Goal: Information Seeking & Learning: Check status

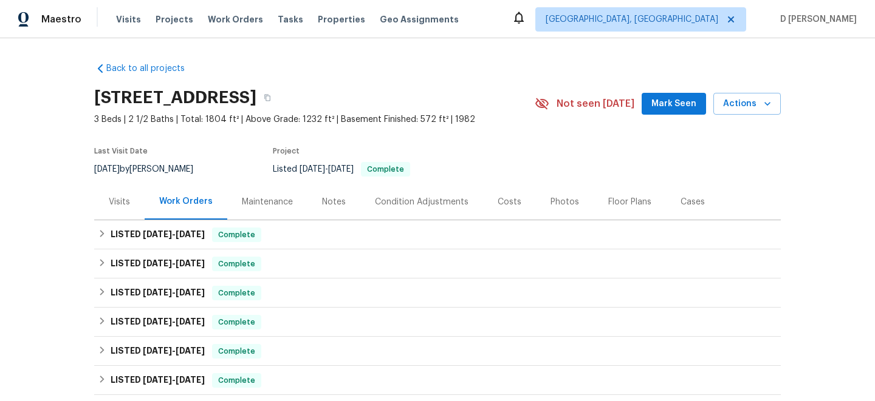
click at [123, 197] on div "Visits" at bounding box center [119, 202] width 21 height 12
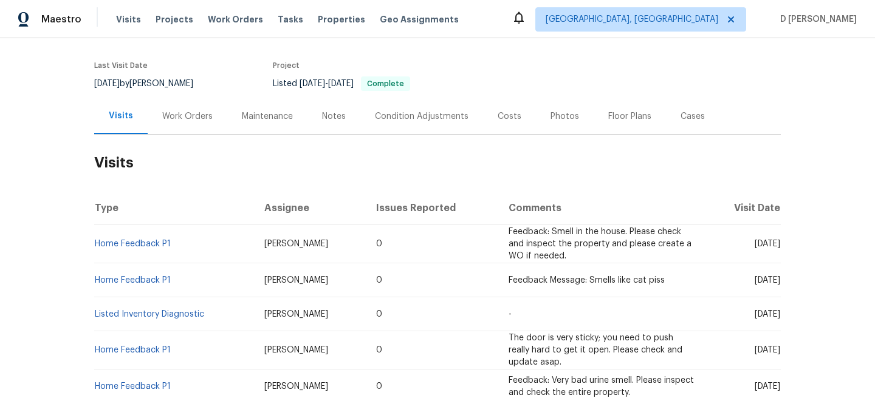
scroll to position [98, 0]
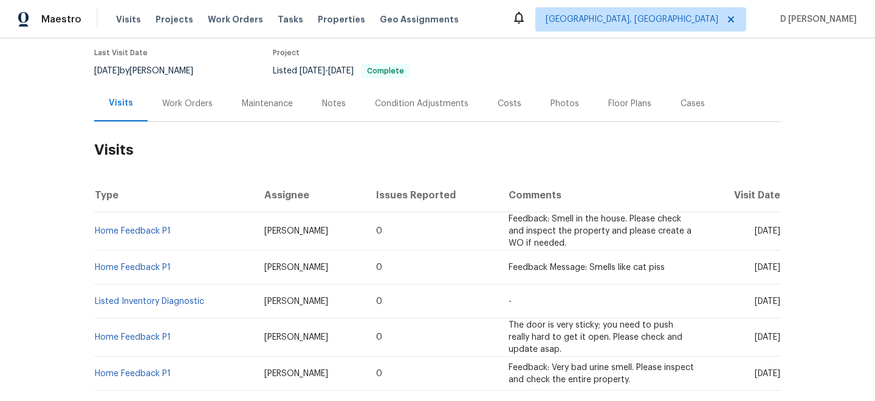
click at [191, 106] on div "Work Orders" at bounding box center [187, 104] width 50 height 12
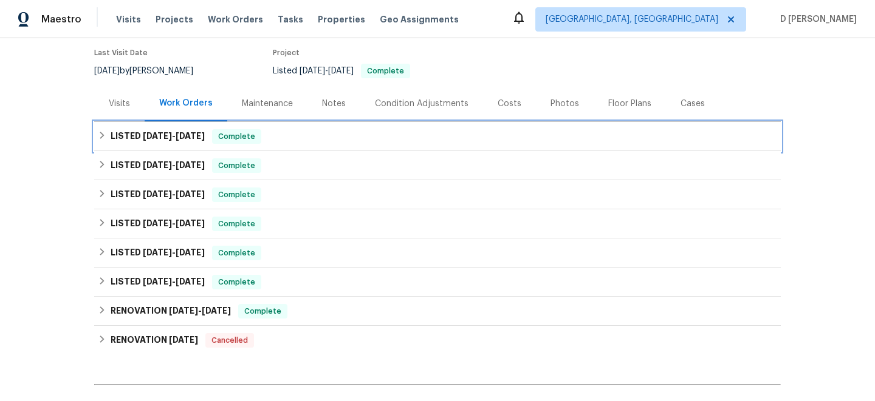
click at [104, 138] on icon at bounding box center [102, 135] width 9 height 9
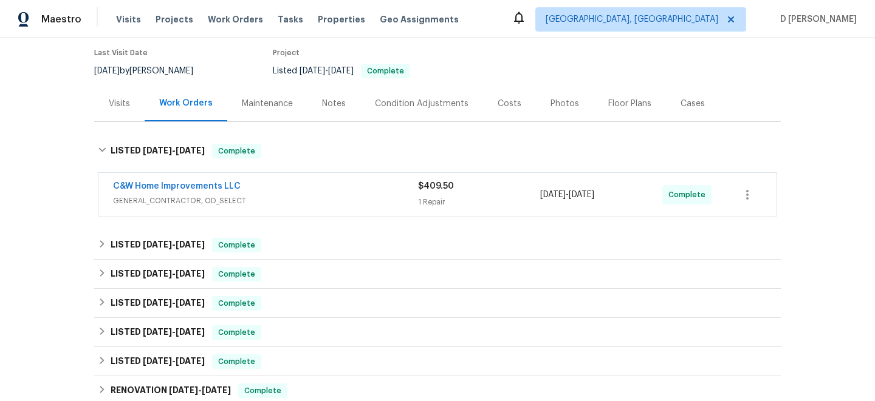
click at [182, 200] on span "GENERAL_CONTRACTOR, OD_SELECT" at bounding box center [265, 201] width 305 height 12
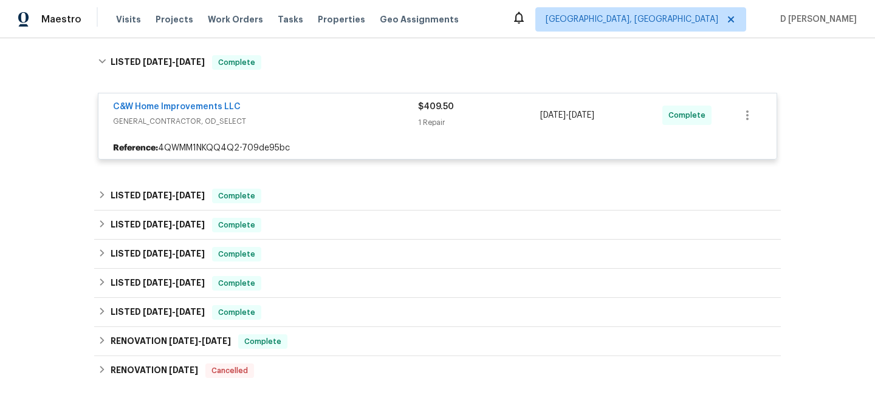
scroll to position [188, 0]
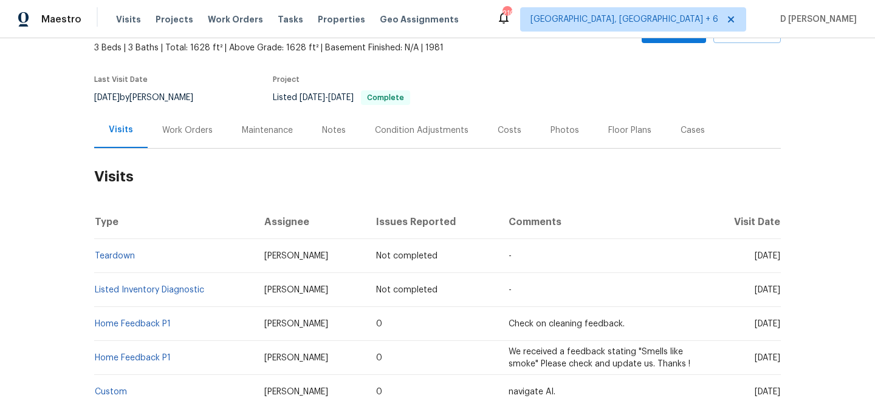
scroll to position [179, 0]
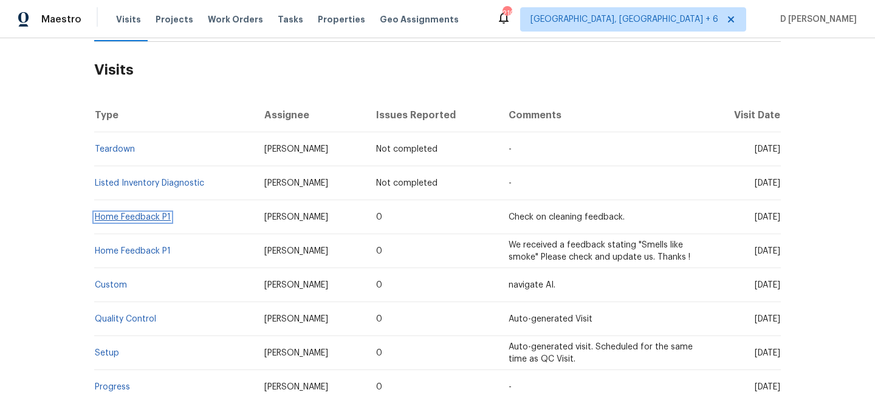
click at [138, 217] on link "Home Feedback P1" at bounding box center [133, 217] width 76 height 9
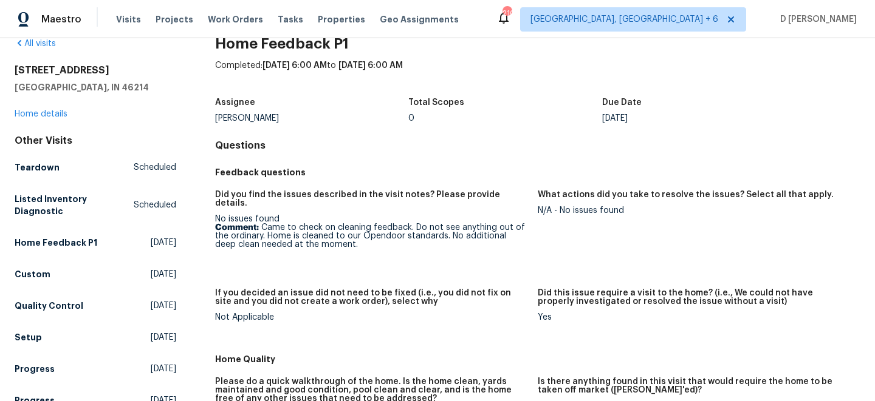
scroll to position [27, 0]
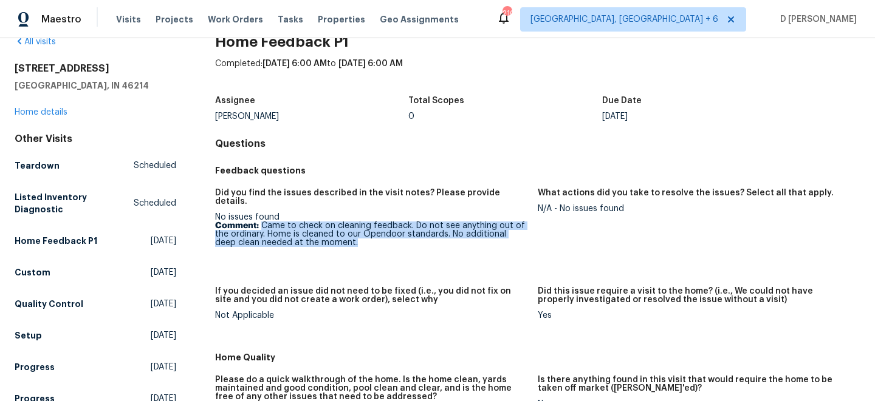
drag, startPoint x: 263, startPoint y: 216, endPoint x: 344, endPoint y: 242, distance: 84.9
click at [344, 242] on figure "Did you find the issues described in the visit notes? Please provide details. N…" at bounding box center [376, 231] width 322 height 84
copy p "Came to check on cleaning feedback. Do not see anything out of the ordinary. Ho…"
click at [42, 111] on link "Home details" at bounding box center [41, 112] width 53 height 9
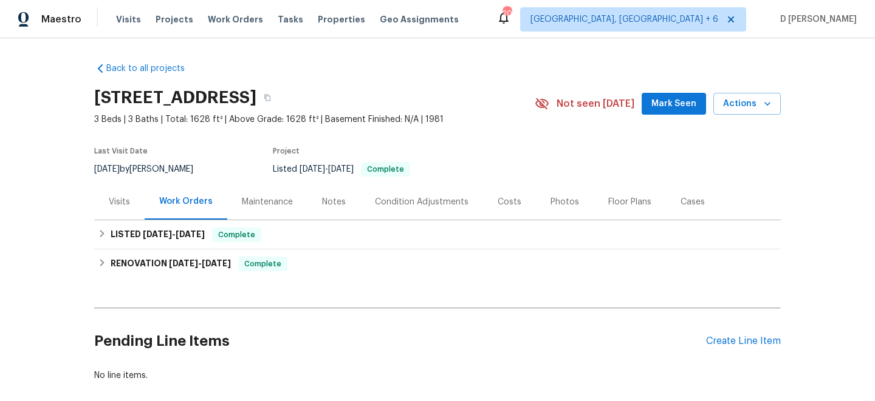
click at [138, 209] on div "Visits" at bounding box center [119, 202] width 50 height 36
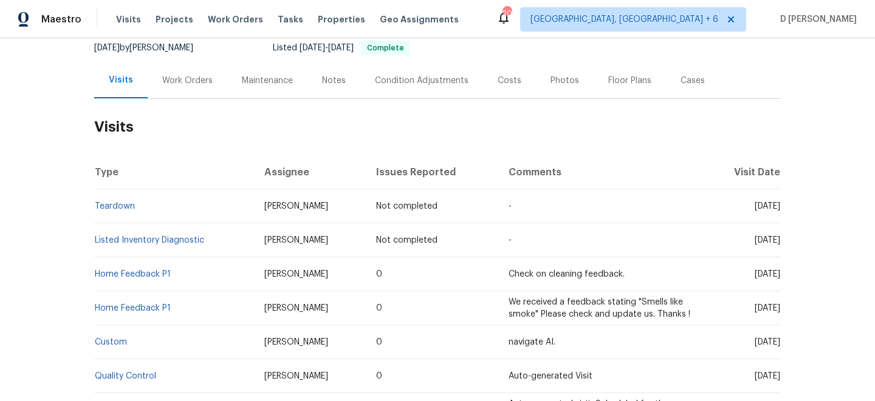
scroll to position [123, 0]
click at [135, 276] on link "Home Feedback P1" at bounding box center [133, 273] width 76 height 9
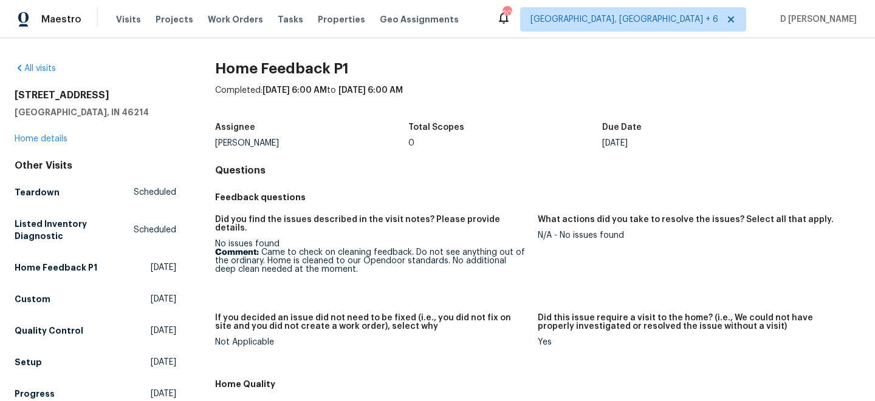
drag, startPoint x: 625, startPoint y: 142, endPoint x: 665, endPoint y: 142, distance: 40.1
click at [665, 142] on div "[DATE]" at bounding box center [699, 143] width 194 height 9
copy div "Aug 20"
click at [50, 139] on link "Home details" at bounding box center [41, 139] width 53 height 9
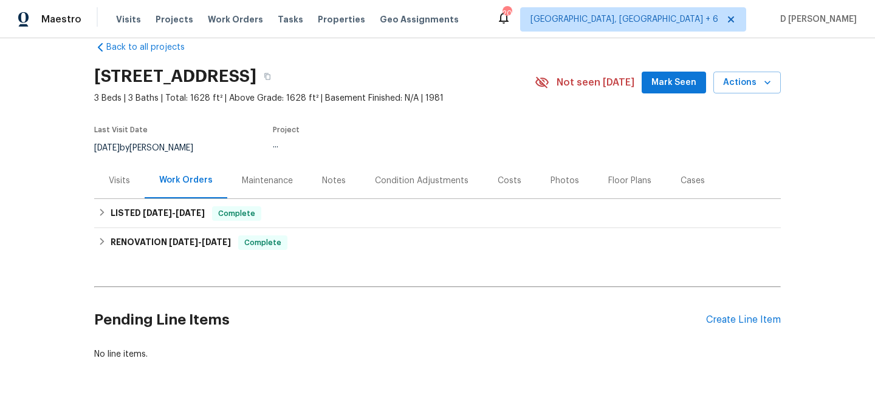
click at [121, 180] on div "Visits" at bounding box center [119, 181] width 21 height 12
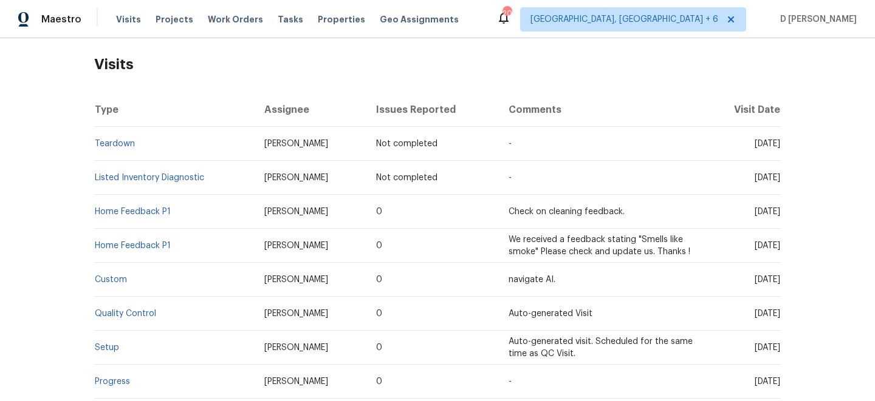
scroll to position [185, 0]
drag, startPoint x: 174, startPoint y: 213, endPoint x: 97, endPoint y: 212, distance: 77.7
click at [97, 212] on td "Home Feedback P1" at bounding box center [174, 211] width 160 height 34
copy link "Home Feedback P1"
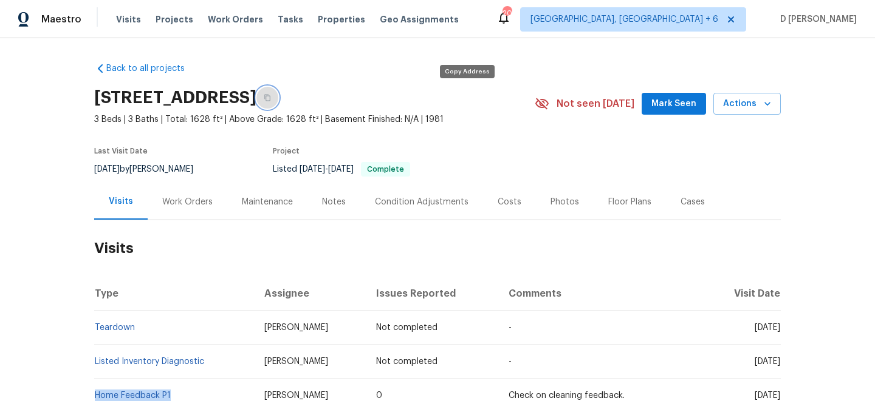
click at [271, 100] on icon "button" at bounding box center [267, 97] width 7 height 7
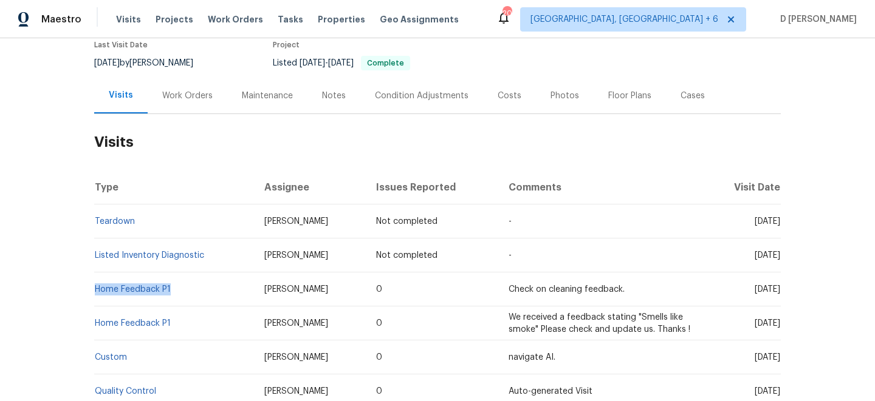
copy link "Home Feedback P1"
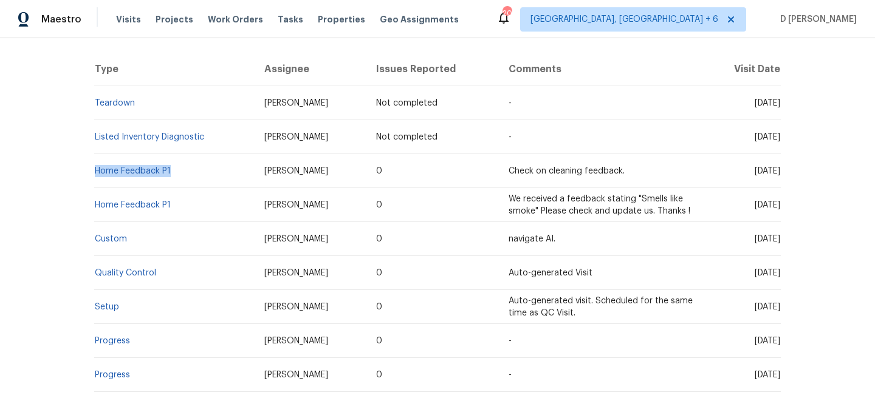
scroll to position [225, 0]
drag, startPoint x: 729, startPoint y: 169, endPoint x: 755, endPoint y: 170, distance: 25.5
click at [755, 170] on span "Wed, Aug 20 2025" at bounding box center [767, 170] width 26 height 9
copy span "Aug 20"
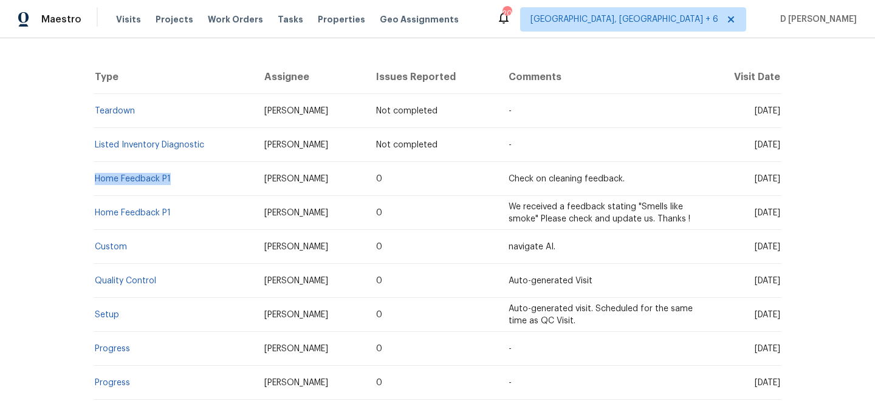
scroll to position [214, 0]
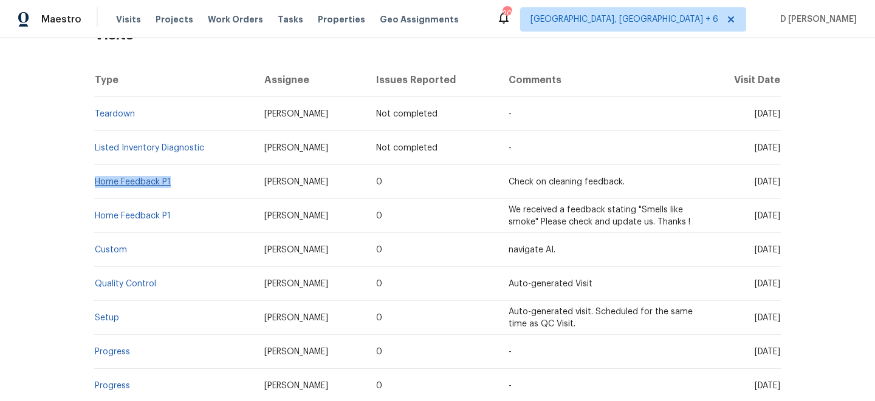
drag, startPoint x: 179, startPoint y: 182, endPoint x: 95, endPoint y: 180, distance: 83.2
click at [95, 180] on td "Home Feedback P1" at bounding box center [174, 182] width 160 height 34
copy link "Home Feedback P1"
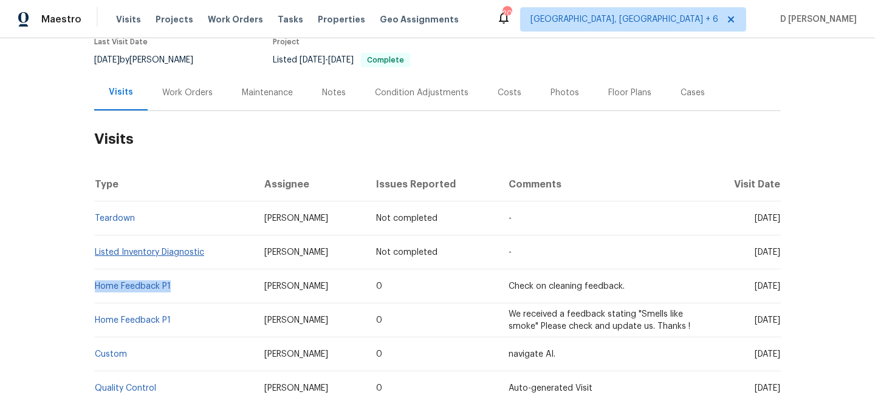
scroll to position [122, 0]
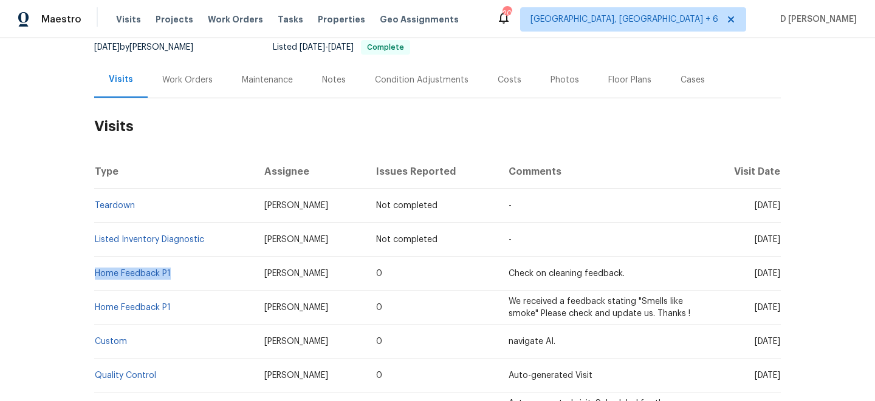
copy link "Home Feedback P1"
click at [186, 83] on div "Work Orders" at bounding box center [187, 80] width 50 height 12
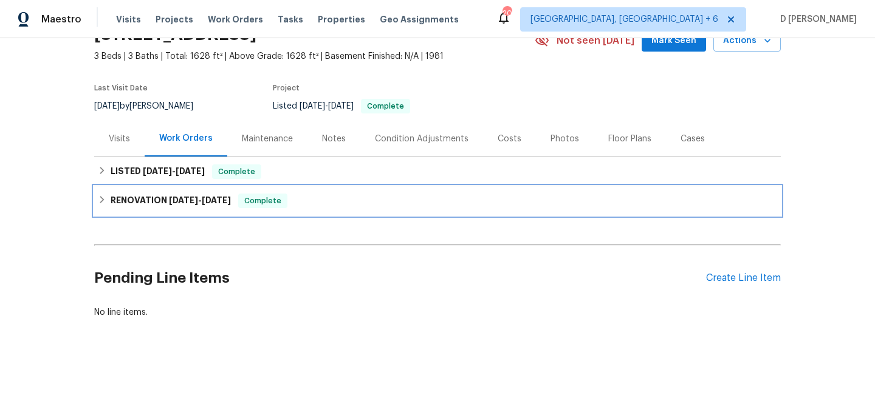
click at [114, 199] on h6 "RENOVATION 5/29/25 - 8/1/25" at bounding box center [171, 201] width 120 height 15
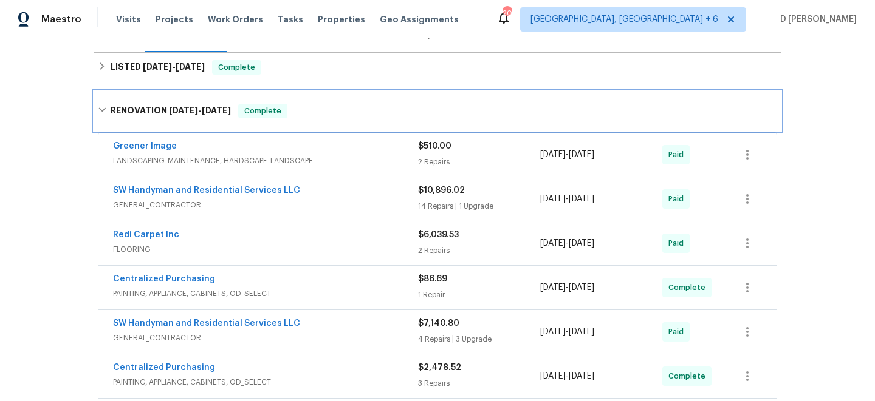
scroll to position [0, 0]
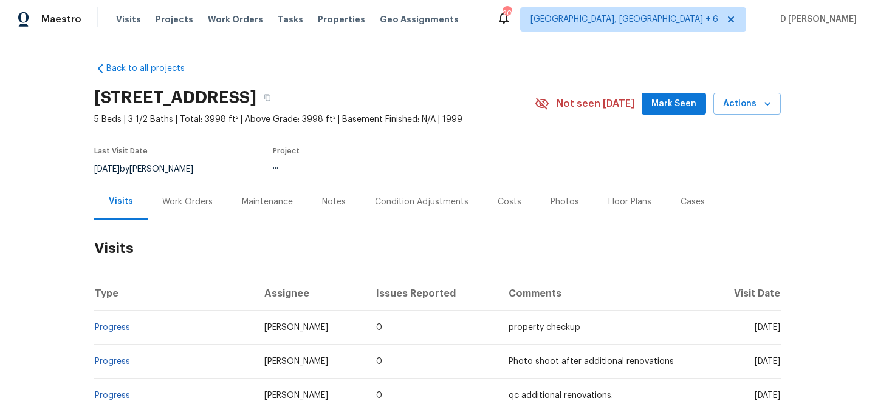
scroll to position [21, 0]
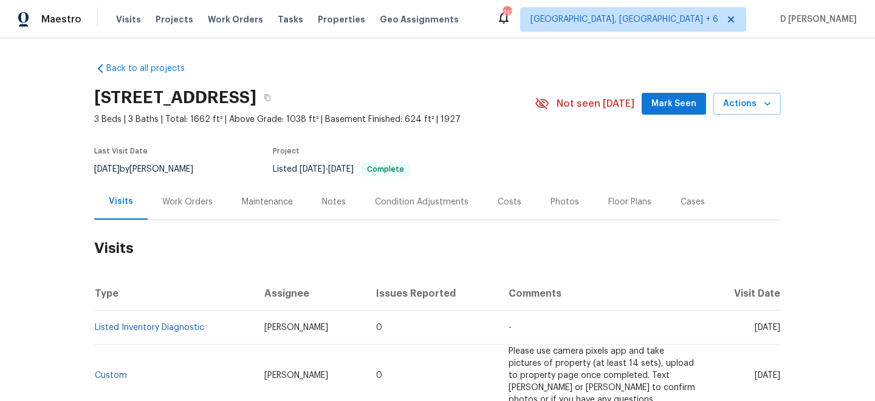
scroll to position [91, 0]
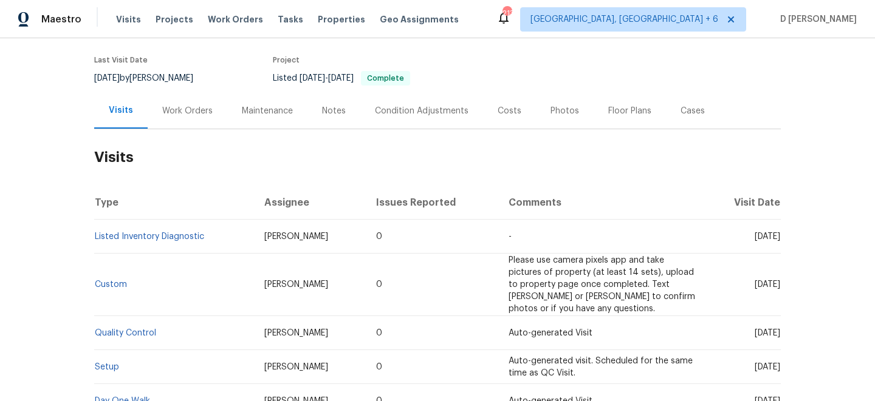
click at [198, 109] on div "Work Orders" at bounding box center [187, 111] width 50 height 12
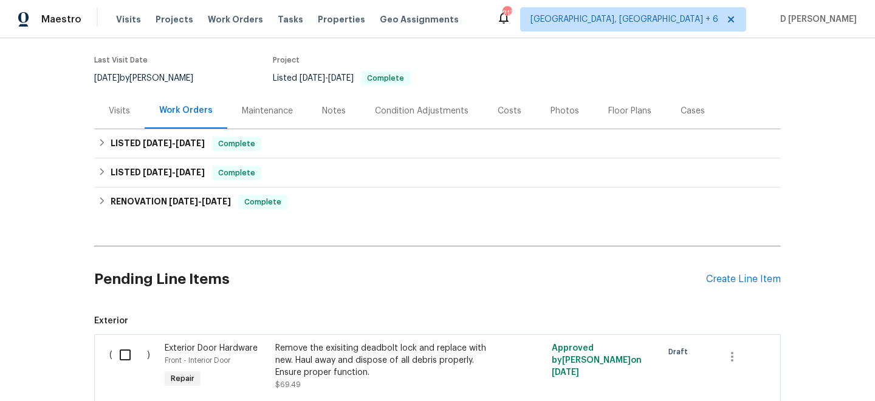
click at [124, 112] on div "Visits" at bounding box center [119, 111] width 21 height 12
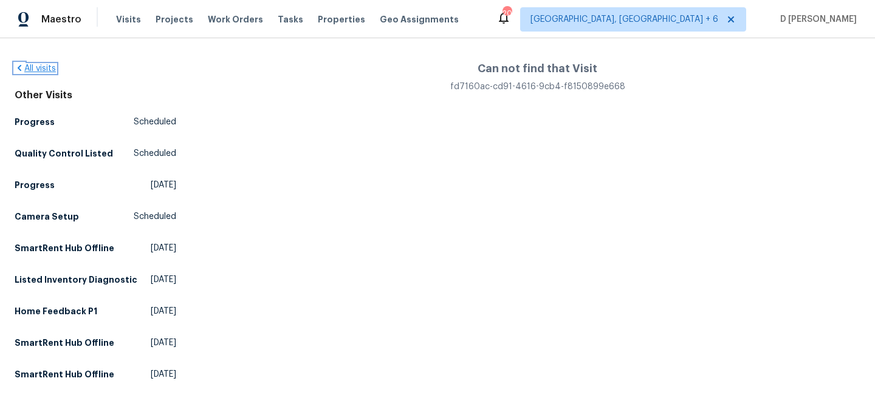
click at [46, 68] on link "All visits" at bounding box center [35, 68] width 41 height 9
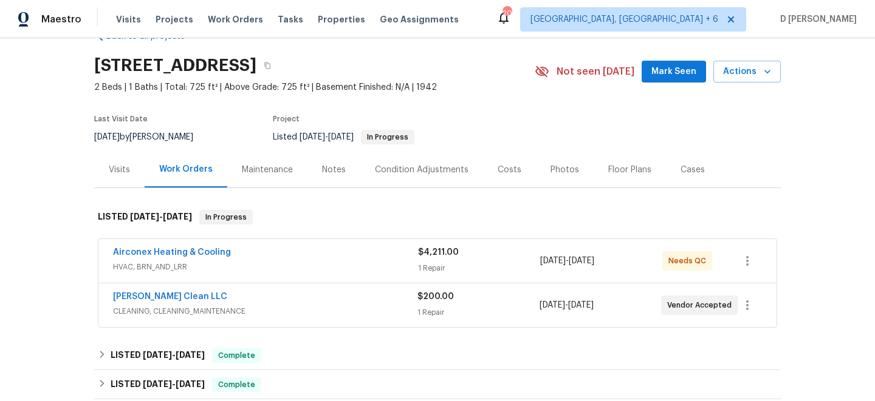
scroll to position [67, 0]
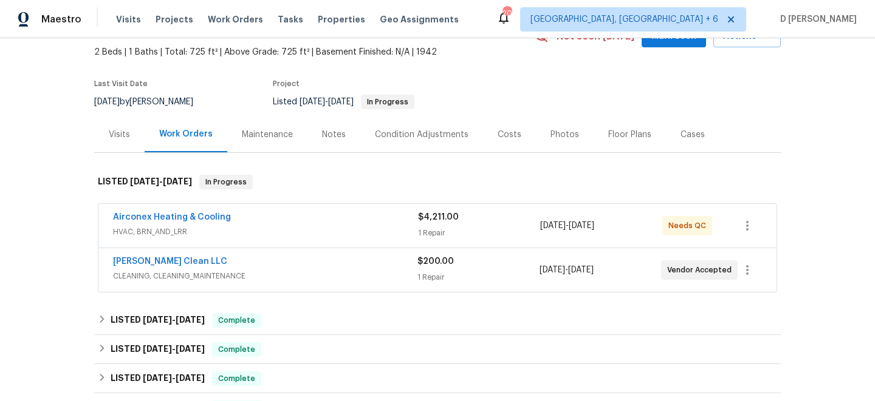
click at [300, 269] on div "Capelli Crystal Clean LLC" at bounding box center [265, 263] width 304 height 15
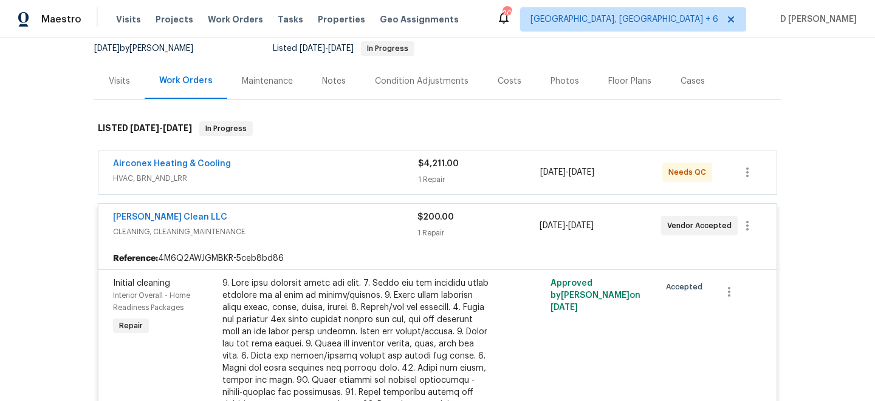
scroll to position [120, 0]
click at [265, 178] on span "HVAC, BRN_AND_LRR" at bounding box center [265, 179] width 305 height 12
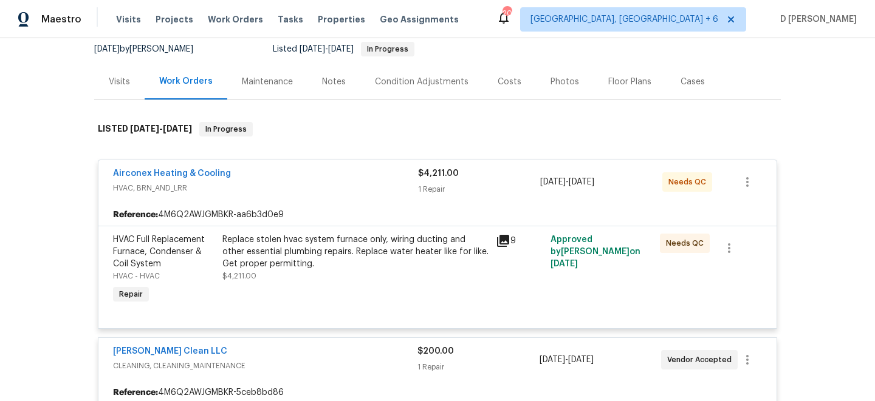
scroll to position [66, 0]
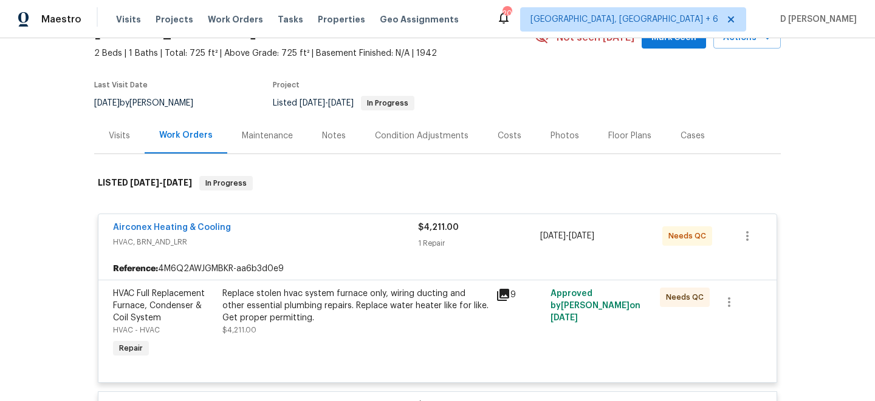
click at [121, 134] on div "Visits" at bounding box center [119, 136] width 21 height 12
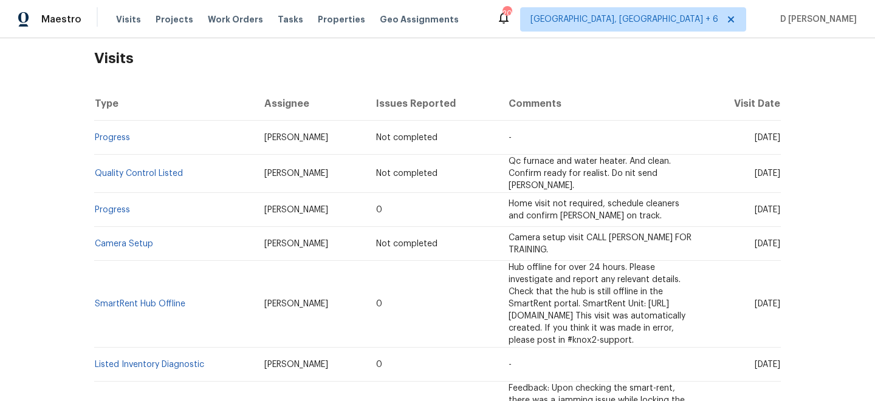
scroll to position [191, 0]
click at [119, 206] on link "Progress" at bounding box center [112, 209] width 35 height 9
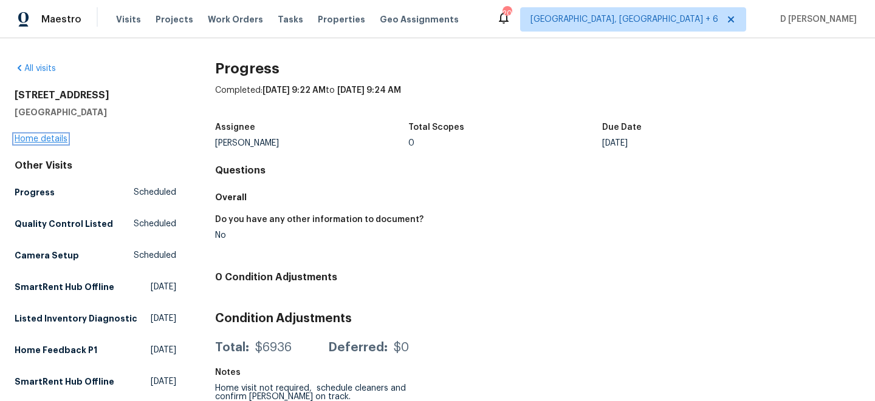
click at [39, 138] on link "Home details" at bounding box center [41, 139] width 53 height 9
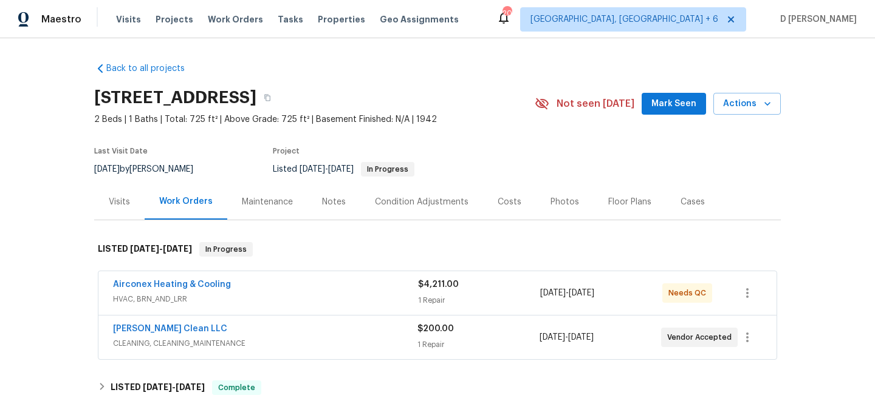
click at [120, 191] on div "Visits" at bounding box center [119, 202] width 50 height 36
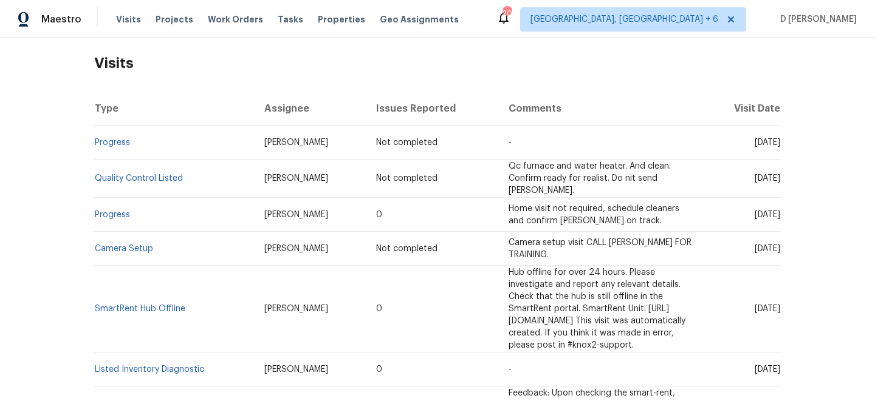
scroll to position [203, 0]
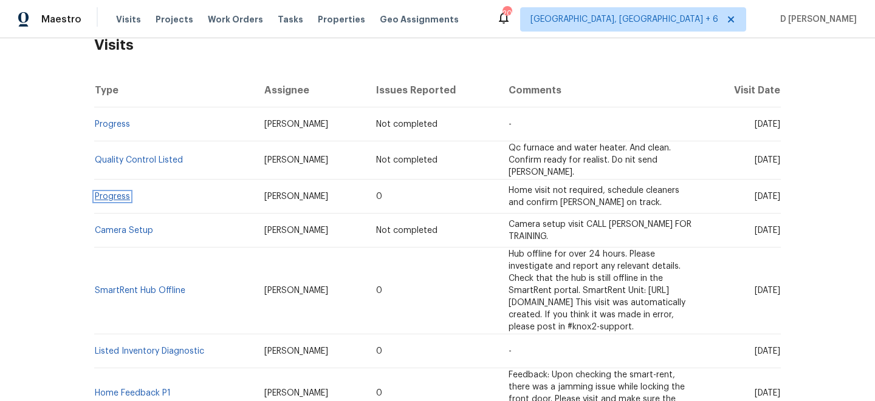
click at [105, 193] on link "Progress" at bounding box center [112, 197] width 35 height 9
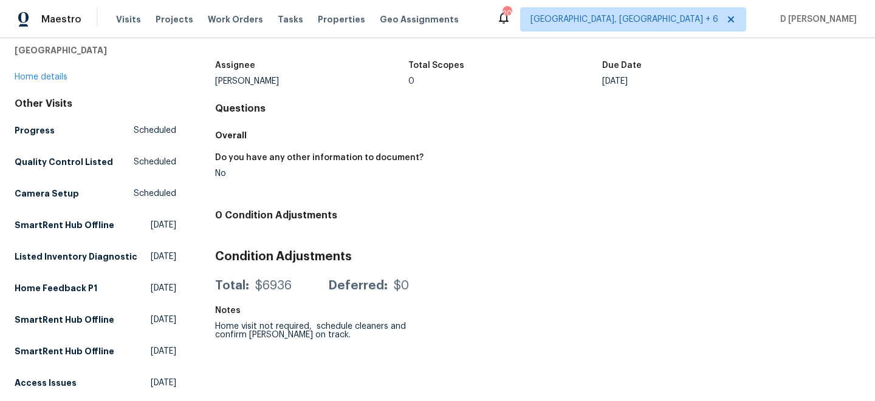
scroll to position [10, 0]
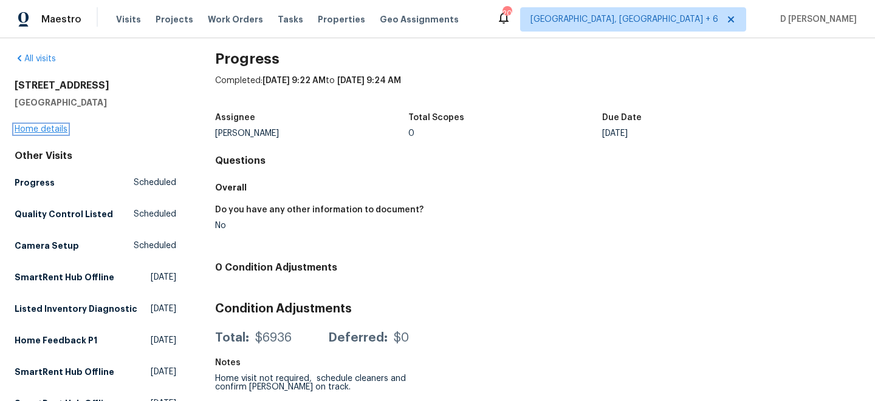
click at [56, 127] on link "Home details" at bounding box center [41, 129] width 53 height 9
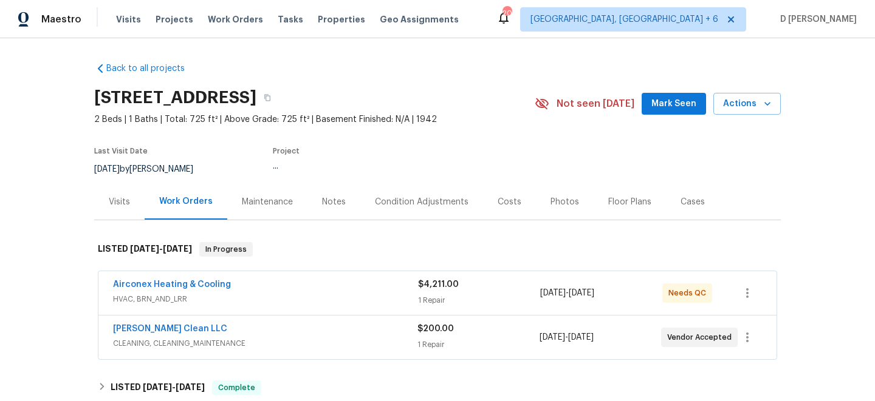
scroll to position [121, 0]
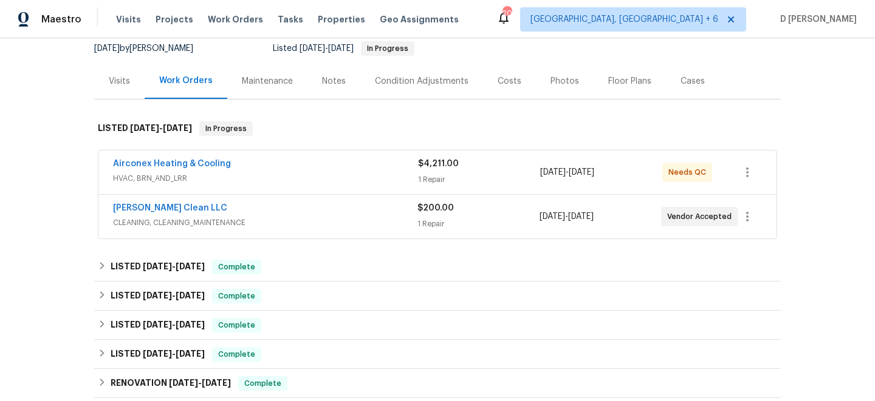
click at [301, 217] on span "CLEANING, CLEANING_MAINTENANCE" at bounding box center [265, 223] width 304 height 12
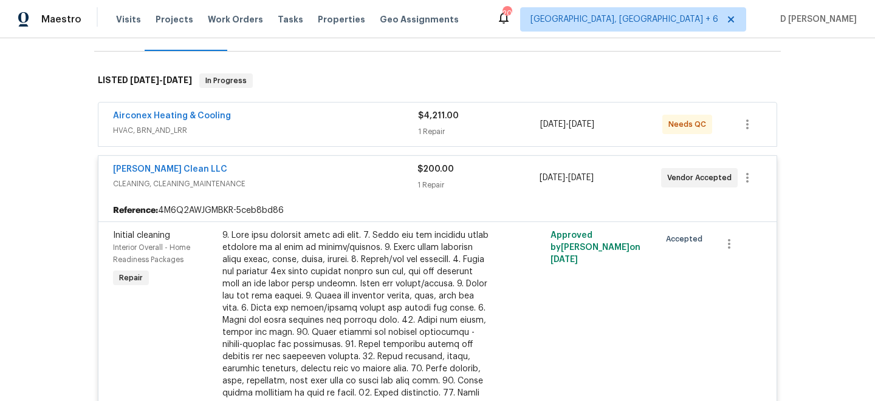
scroll to position [0, 0]
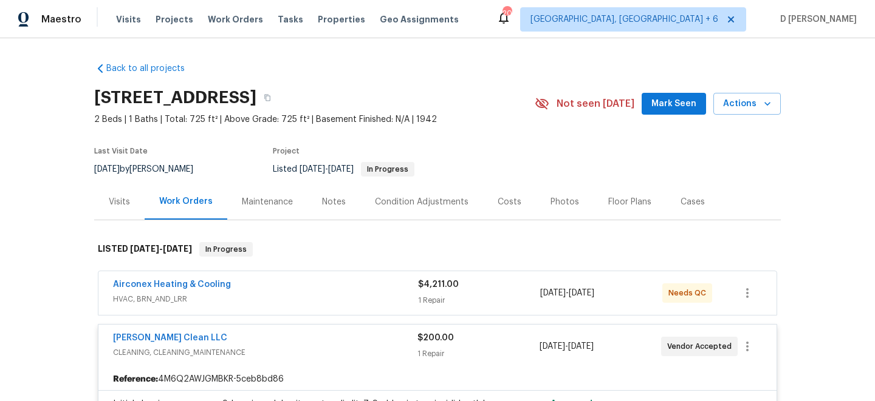
click at [121, 203] on div "Visits" at bounding box center [119, 202] width 21 height 12
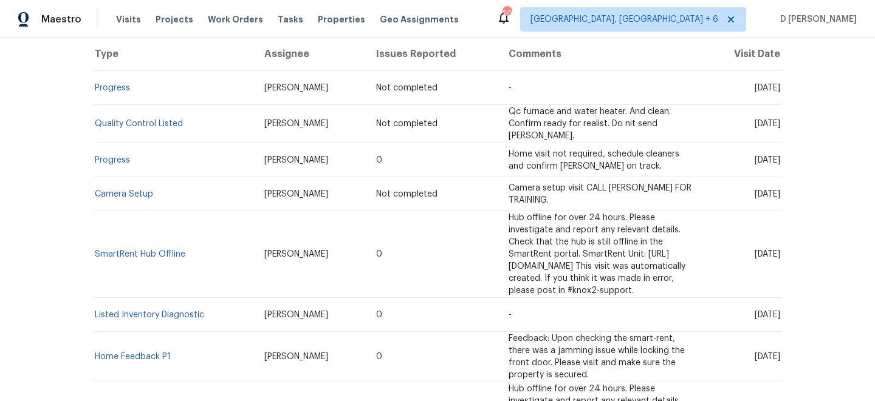
scroll to position [205, 0]
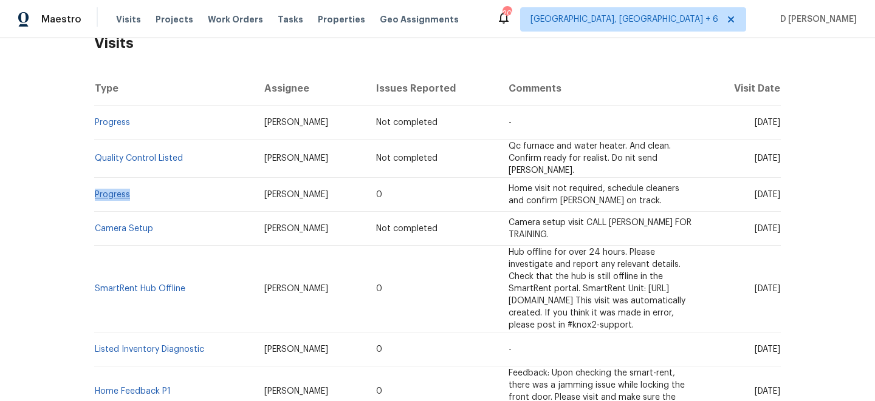
drag, startPoint x: 137, startPoint y: 194, endPoint x: 95, endPoint y: 193, distance: 42.5
click at [95, 193] on td "Progress" at bounding box center [174, 195] width 160 height 34
copy link "Progress"
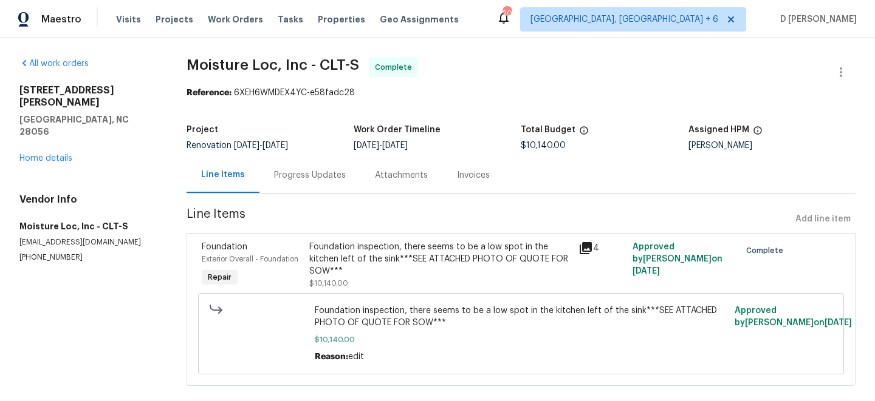
scroll to position [19, 0]
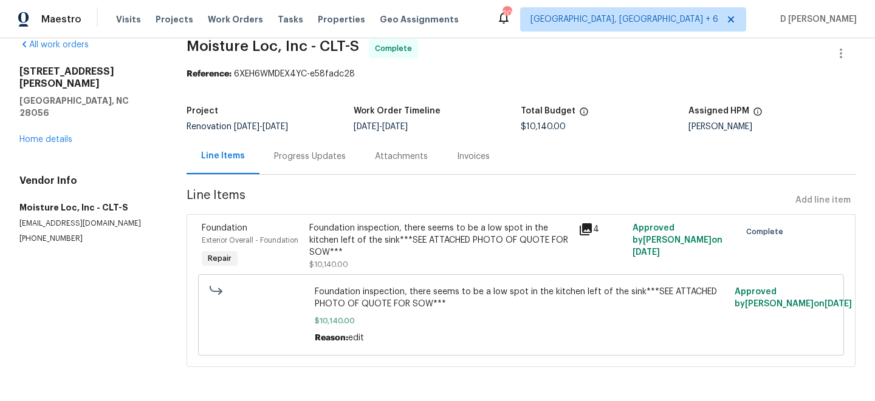
click at [590, 228] on icon at bounding box center [585, 230] width 12 height 12
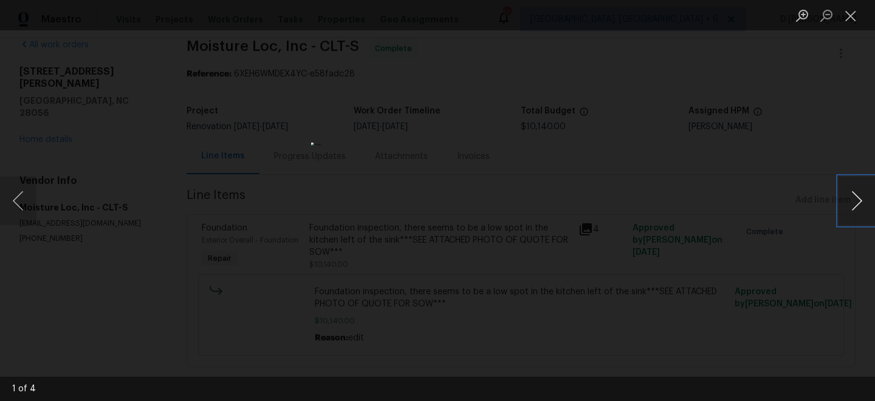
click at [861, 210] on button "Next image" at bounding box center [856, 201] width 36 height 49
click at [861, 211] on button "Next image" at bounding box center [856, 201] width 36 height 49
click at [853, 15] on button "Close lightbox" at bounding box center [850, 15] width 24 height 21
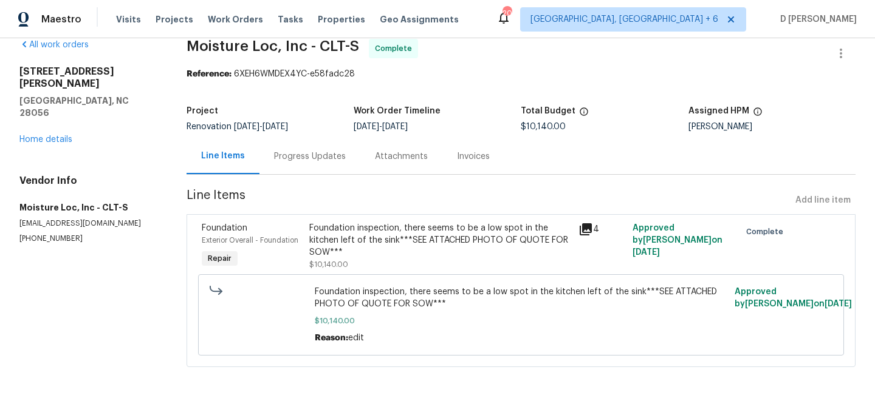
scroll to position [0, 0]
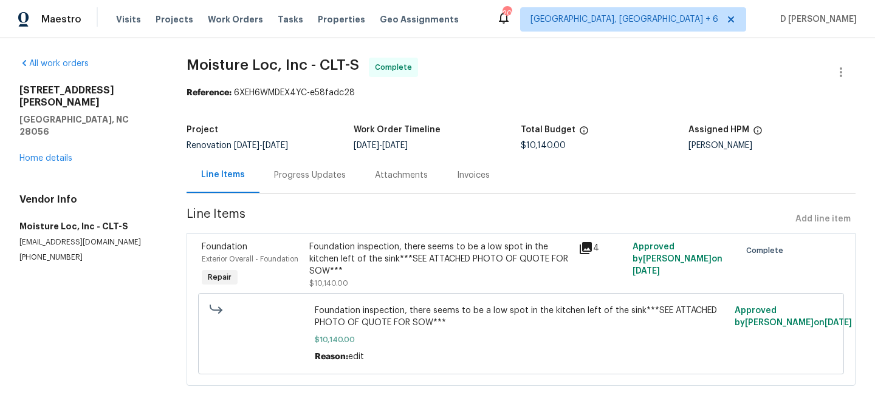
drag, startPoint x: 354, startPoint y: 144, endPoint x: 466, endPoint y: 143, distance: 111.8
click at [466, 143] on div "Project Renovation 6/11/2025 - 7/11/2025 Work Order Timeline 6/11/2025 - 6/14/2…" at bounding box center [520, 137] width 669 height 39
click at [466, 143] on div "6/11/2025 - 6/14/2025" at bounding box center [436, 146] width 167 height 9
drag, startPoint x: 356, startPoint y: 148, endPoint x: 443, endPoint y: 146, distance: 86.9
click at [443, 146] on div "6/11/2025 - 6/14/2025" at bounding box center [436, 146] width 167 height 9
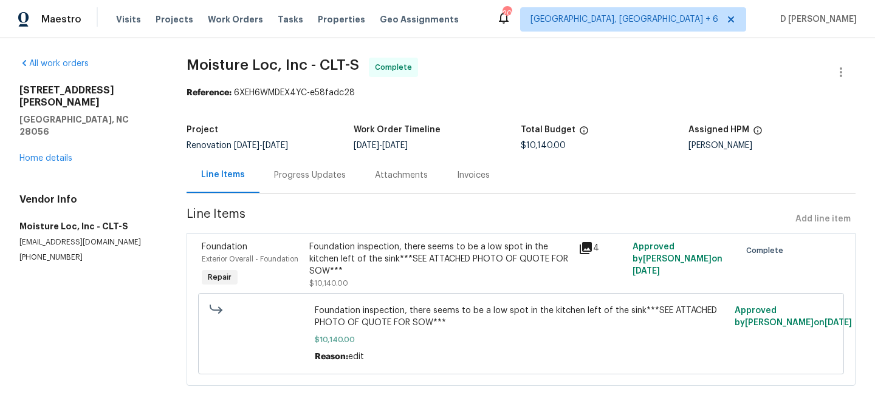
copy span "6/11/2025 - 6/14/2025"
click at [50, 154] on link "Home details" at bounding box center [45, 158] width 53 height 9
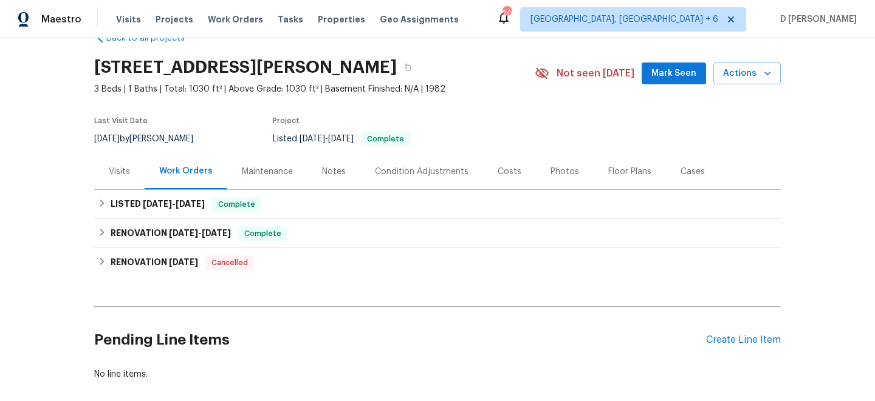
scroll to position [36, 0]
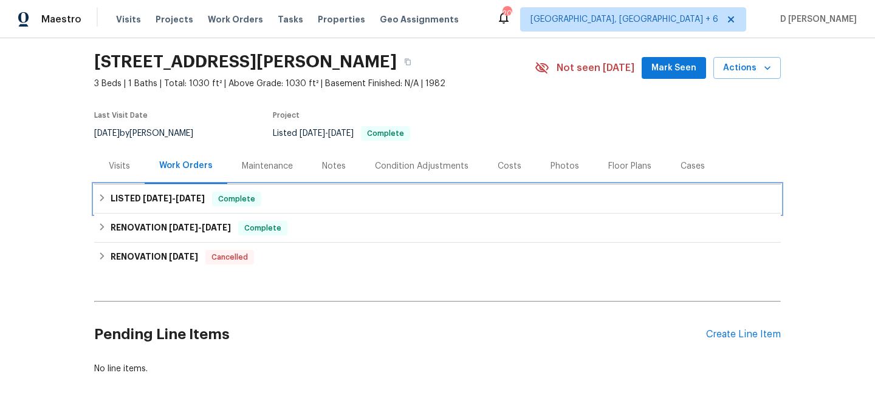
click at [99, 206] on div "LISTED 6/24/25 - 6/25/25 Complete" at bounding box center [437, 199] width 686 height 29
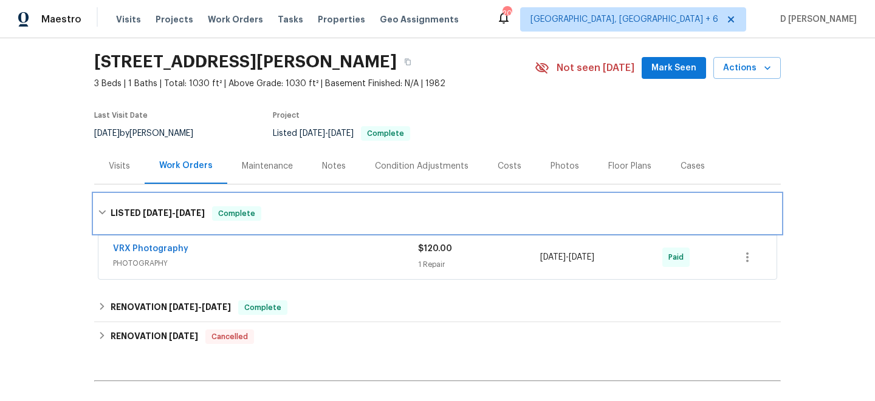
scroll to position [110, 0]
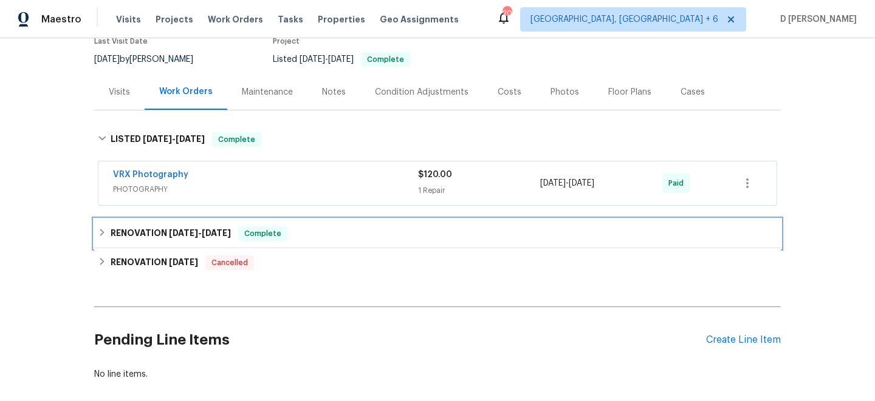
click at [100, 235] on icon at bounding box center [102, 232] width 9 height 9
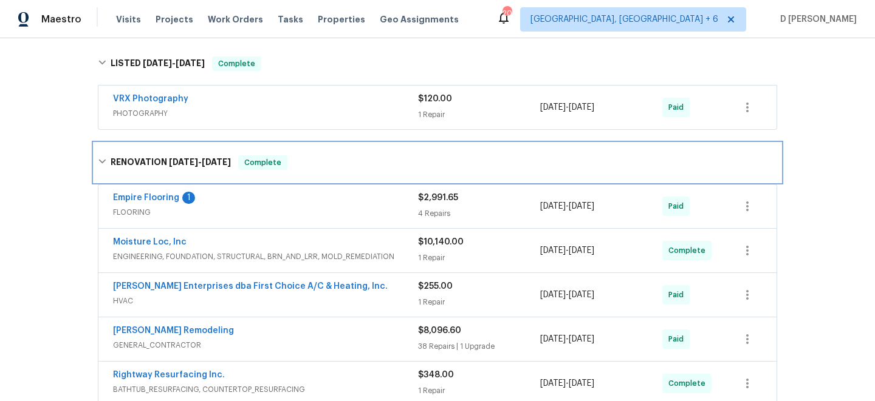
scroll to position [206, 0]
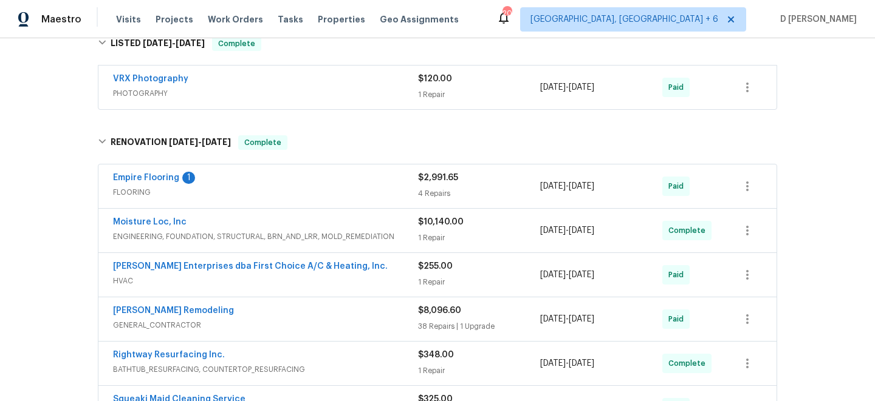
click at [151, 191] on span "FLOORING" at bounding box center [265, 192] width 305 height 12
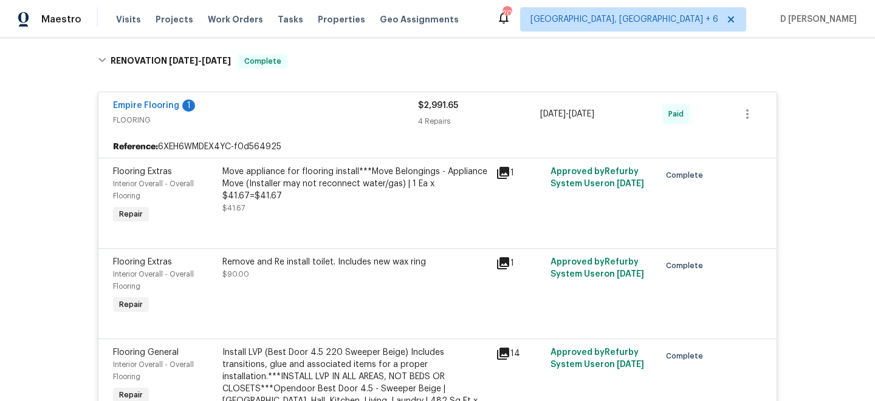
scroll to position [255, 0]
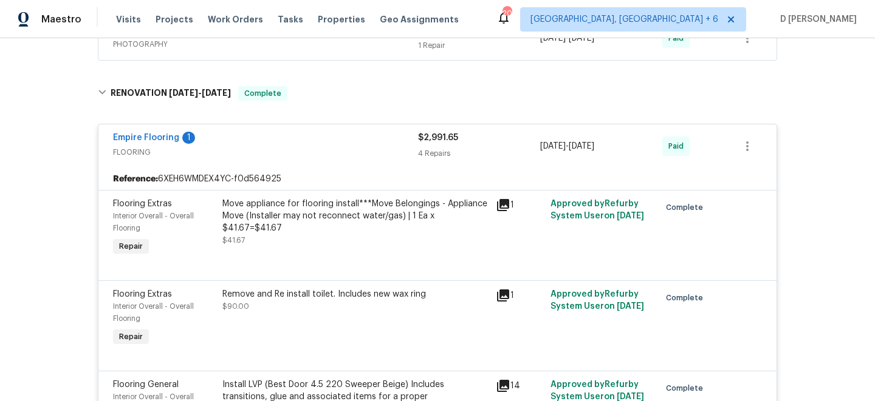
click at [138, 153] on span "FLOORING" at bounding box center [265, 152] width 305 height 12
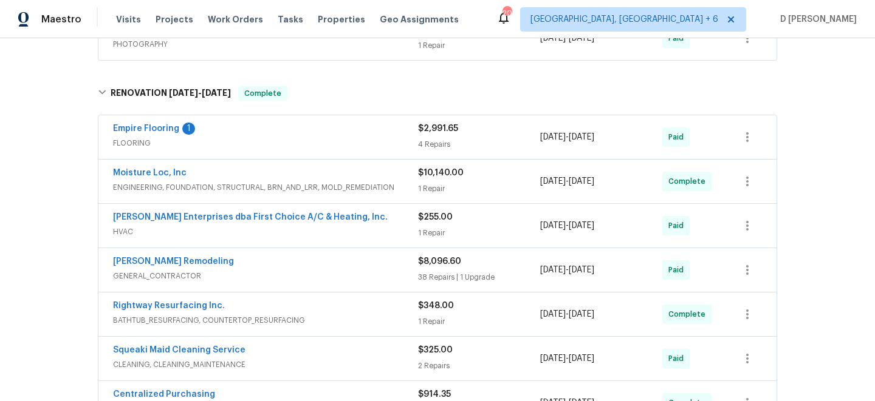
scroll to position [383, 0]
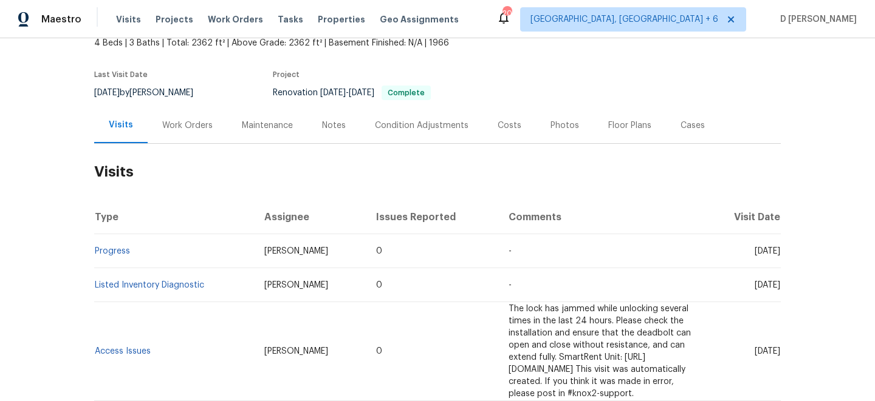
scroll to position [78, 0]
click at [186, 118] on div "Work Orders" at bounding box center [187, 124] width 50 height 12
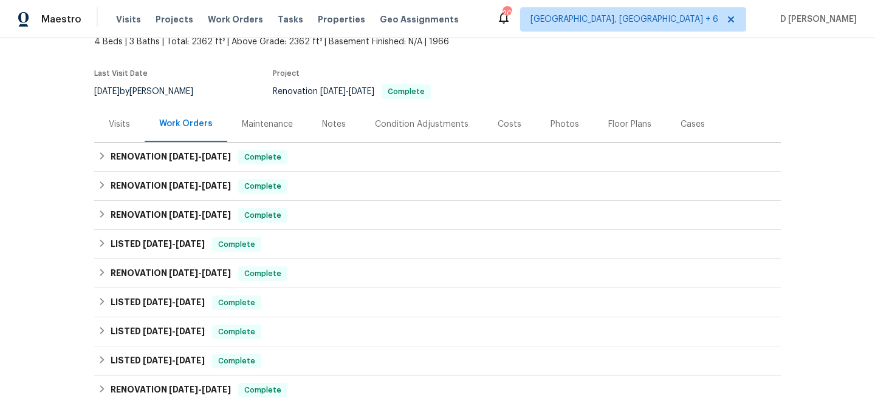
click at [120, 121] on div "Visits" at bounding box center [119, 124] width 21 height 12
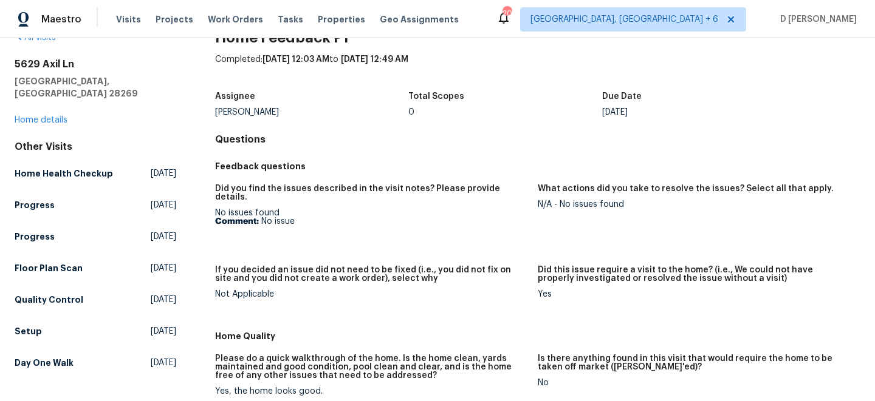
scroll to position [36, 0]
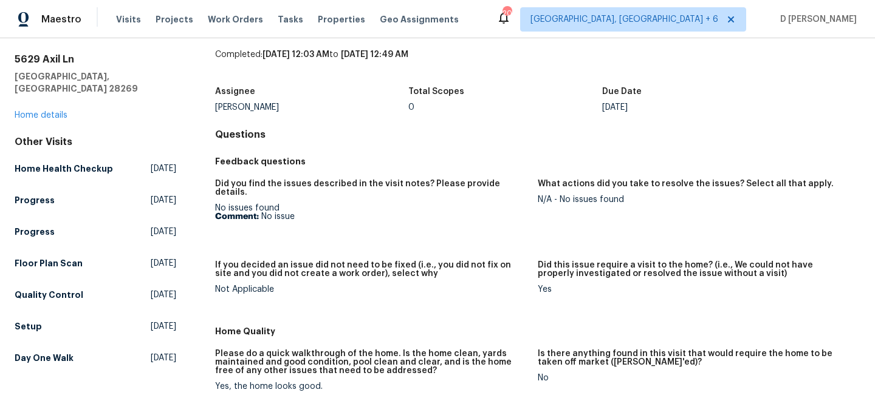
drag, startPoint x: 261, startPoint y: 208, endPoint x: 313, endPoint y: 207, distance: 51.6
click at [313, 213] on p "Comment: No issue" at bounding box center [371, 217] width 313 height 9
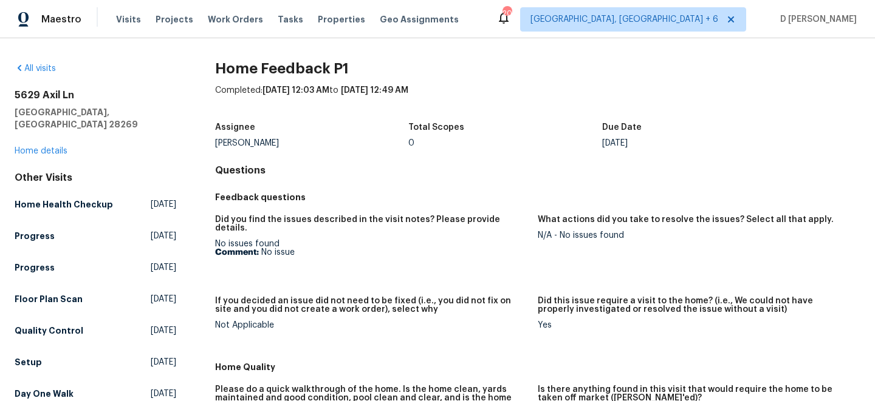
drag, startPoint x: 262, startPoint y: 242, endPoint x: 329, endPoint y: 241, distance: 66.2
click at [329, 248] on p "Comment: No issue" at bounding box center [371, 252] width 313 height 9
copy p "No issue"
